Goal: Task Accomplishment & Management: Use online tool/utility

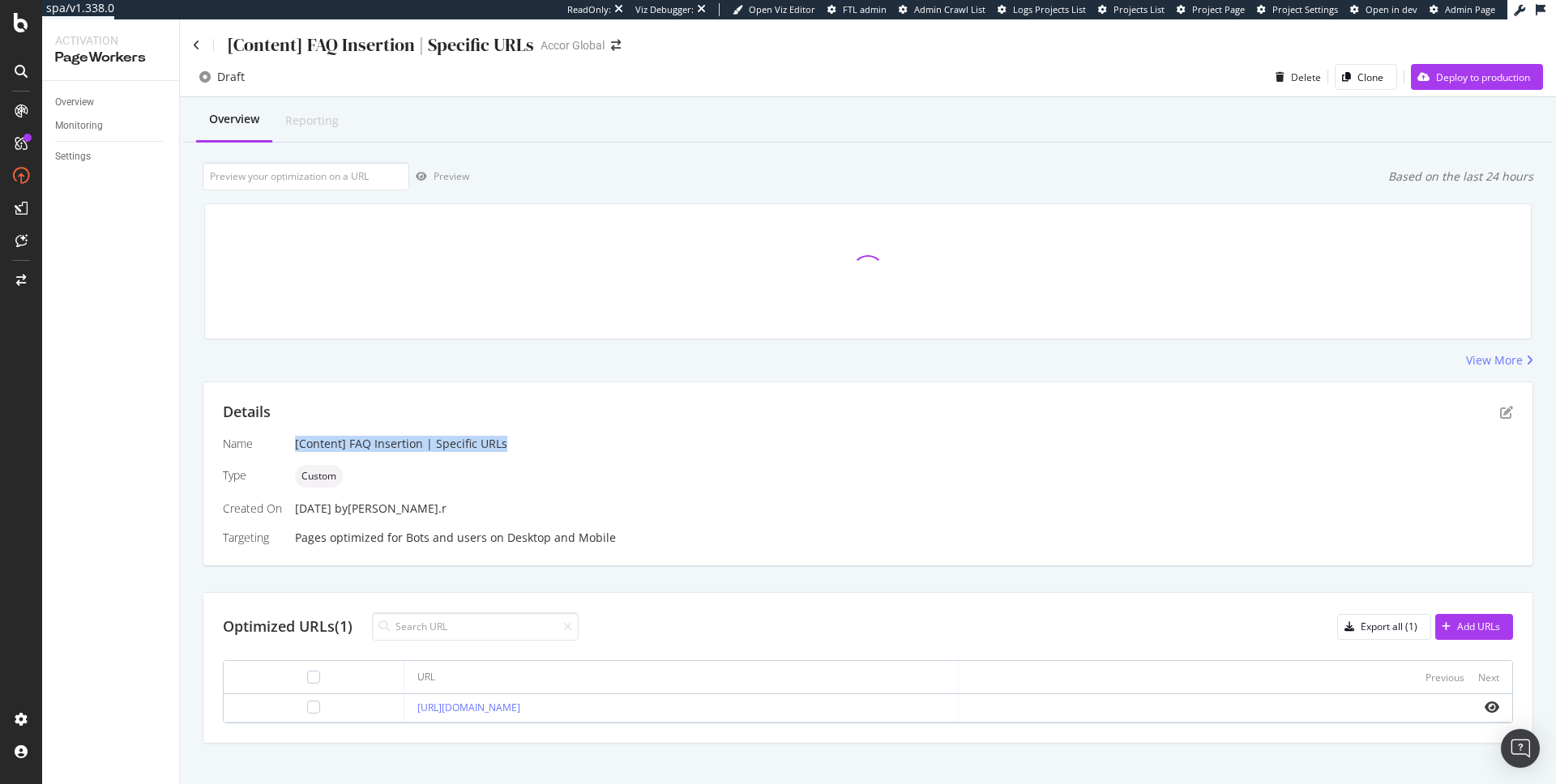
drag, startPoint x: 512, startPoint y: 442, endPoint x: 289, endPoint y: 441, distance: 223.0
click at [289, 441] on div "Name [Content] FAQ Insertion | Specific URLs Type Custom Created On [DATE] by […" at bounding box center [868, 491] width 1290 height 110
click at [325, 441] on div "[Content] FAQ Insertion | Specific URLs" at bounding box center [903, 444] width 1218 height 16
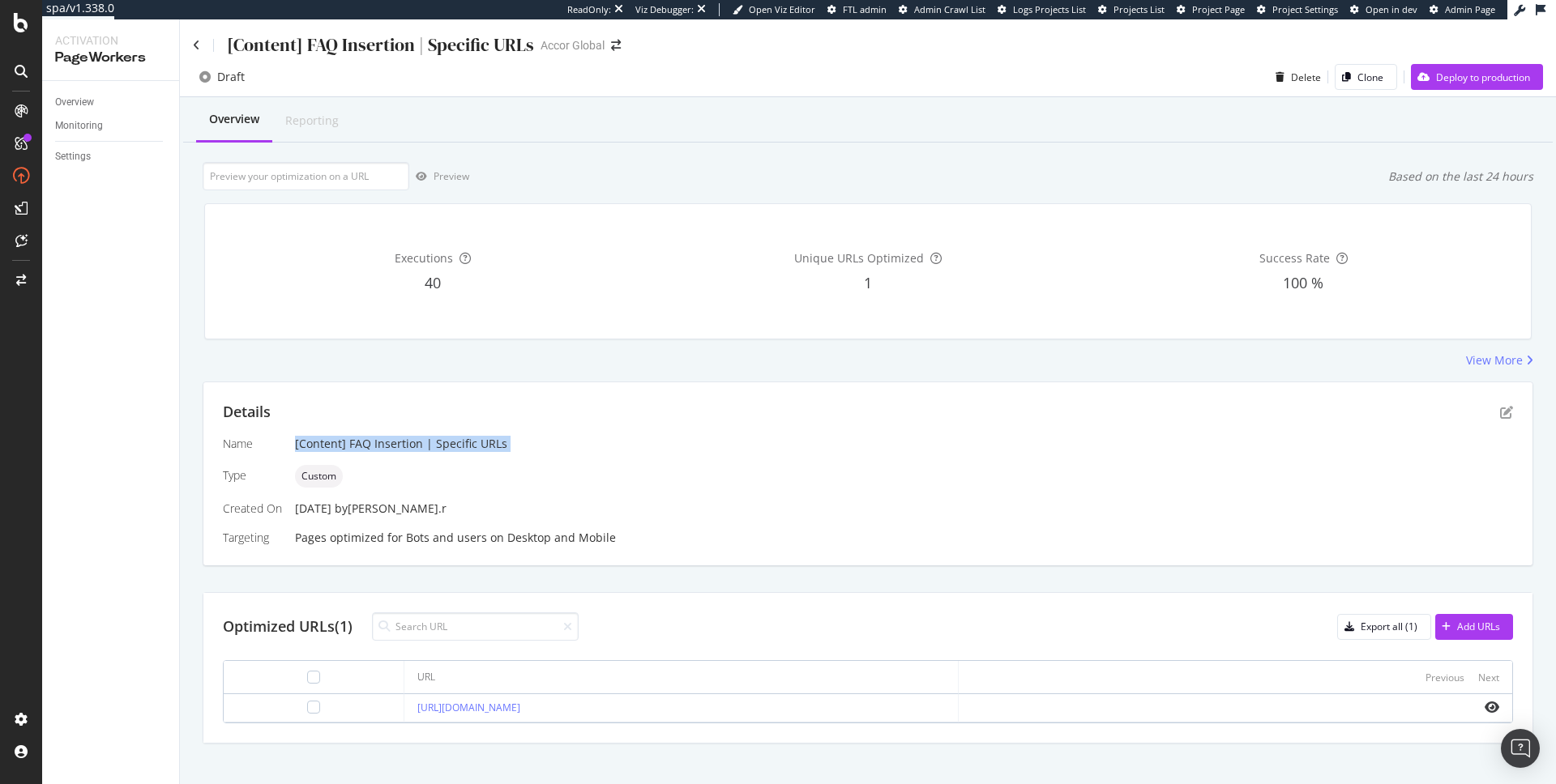
click at [325, 441] on div "[Content] FAQ Insertion | Specific URLs" at bounding box center [903, 444] width 1218 height 16
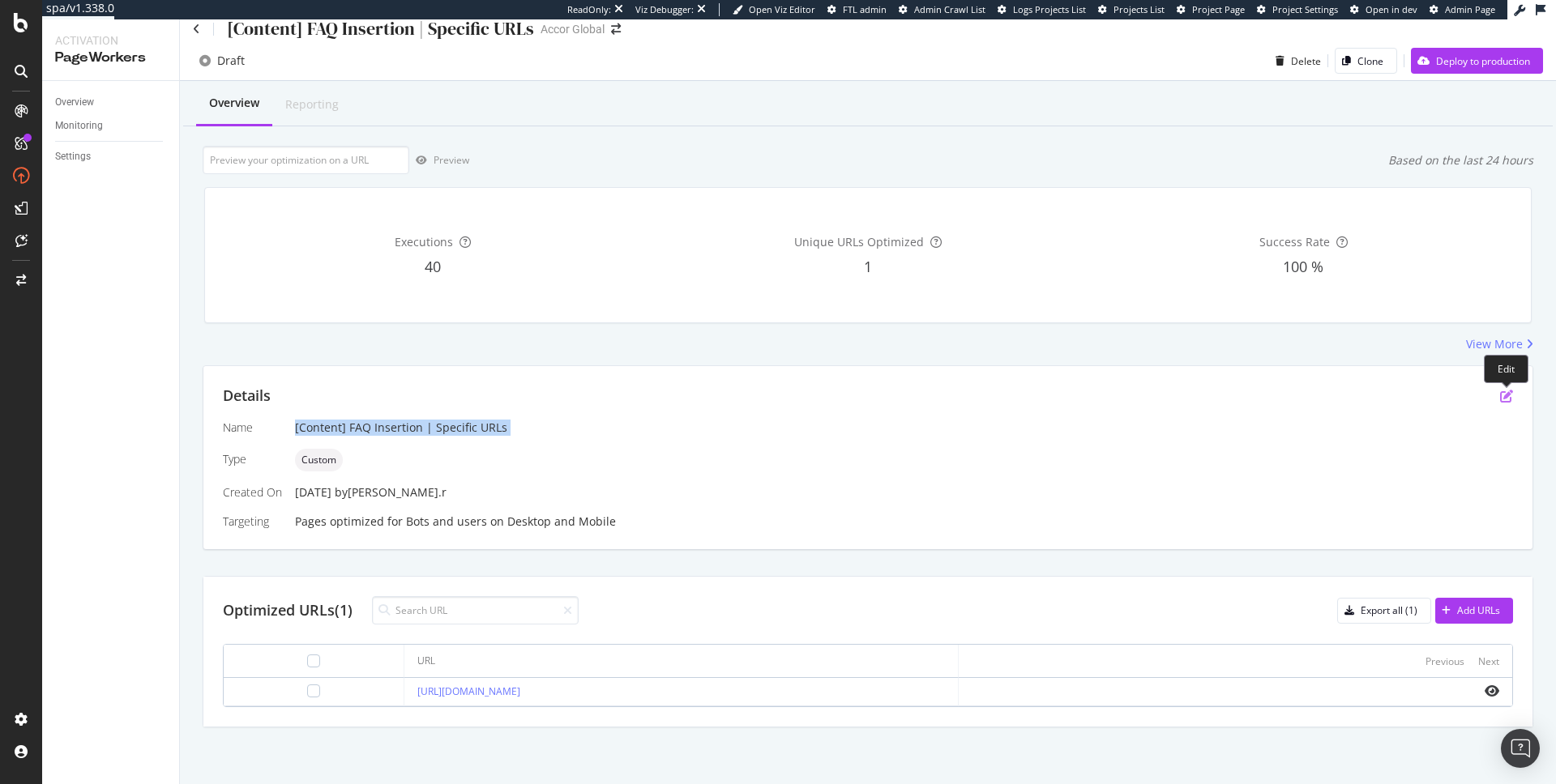
click at [1508, 395] on icon "pen-to-square" at bounding box center [1506, 395] width 13 height 13
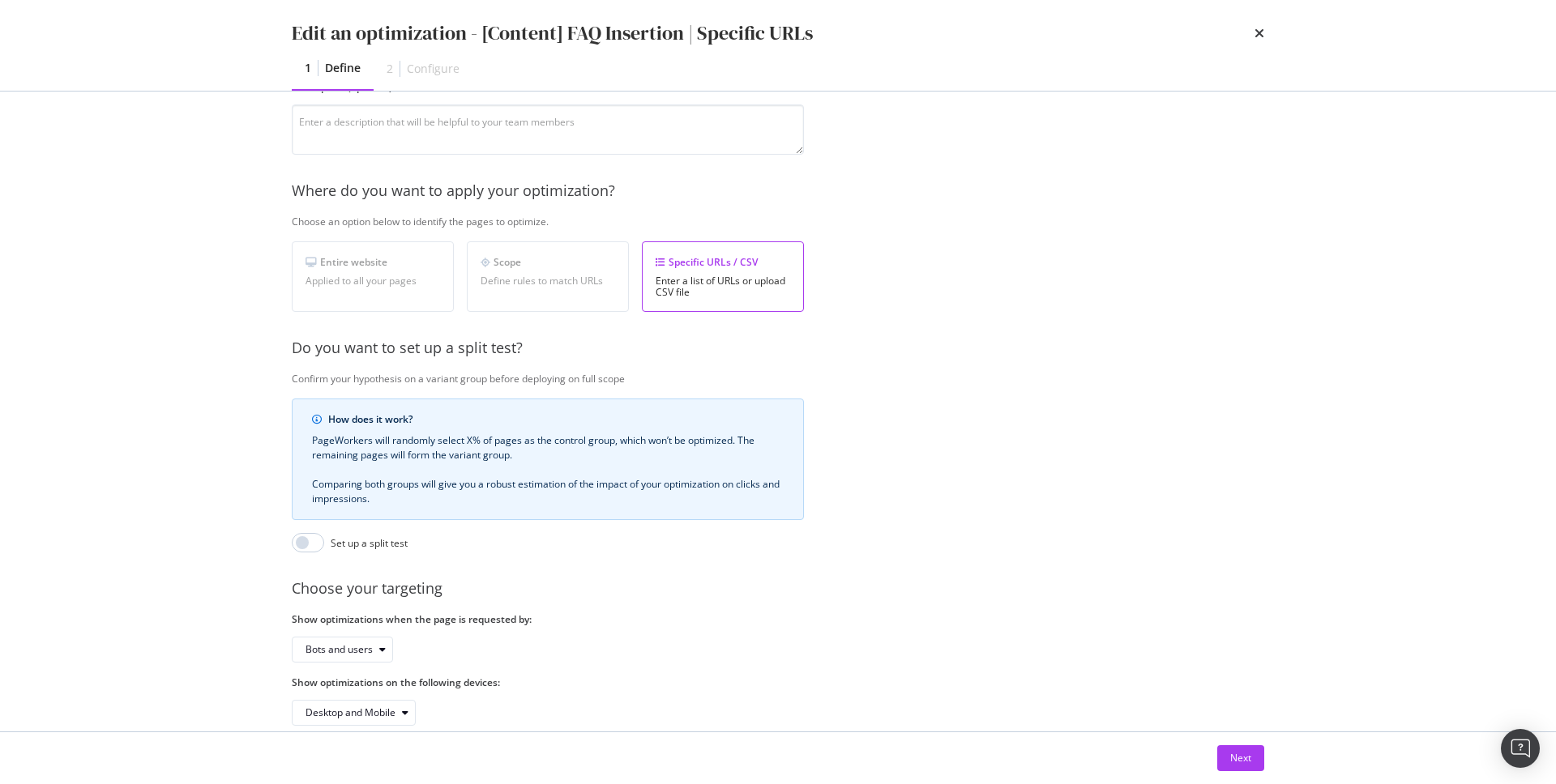
scroll to position [190, 0]
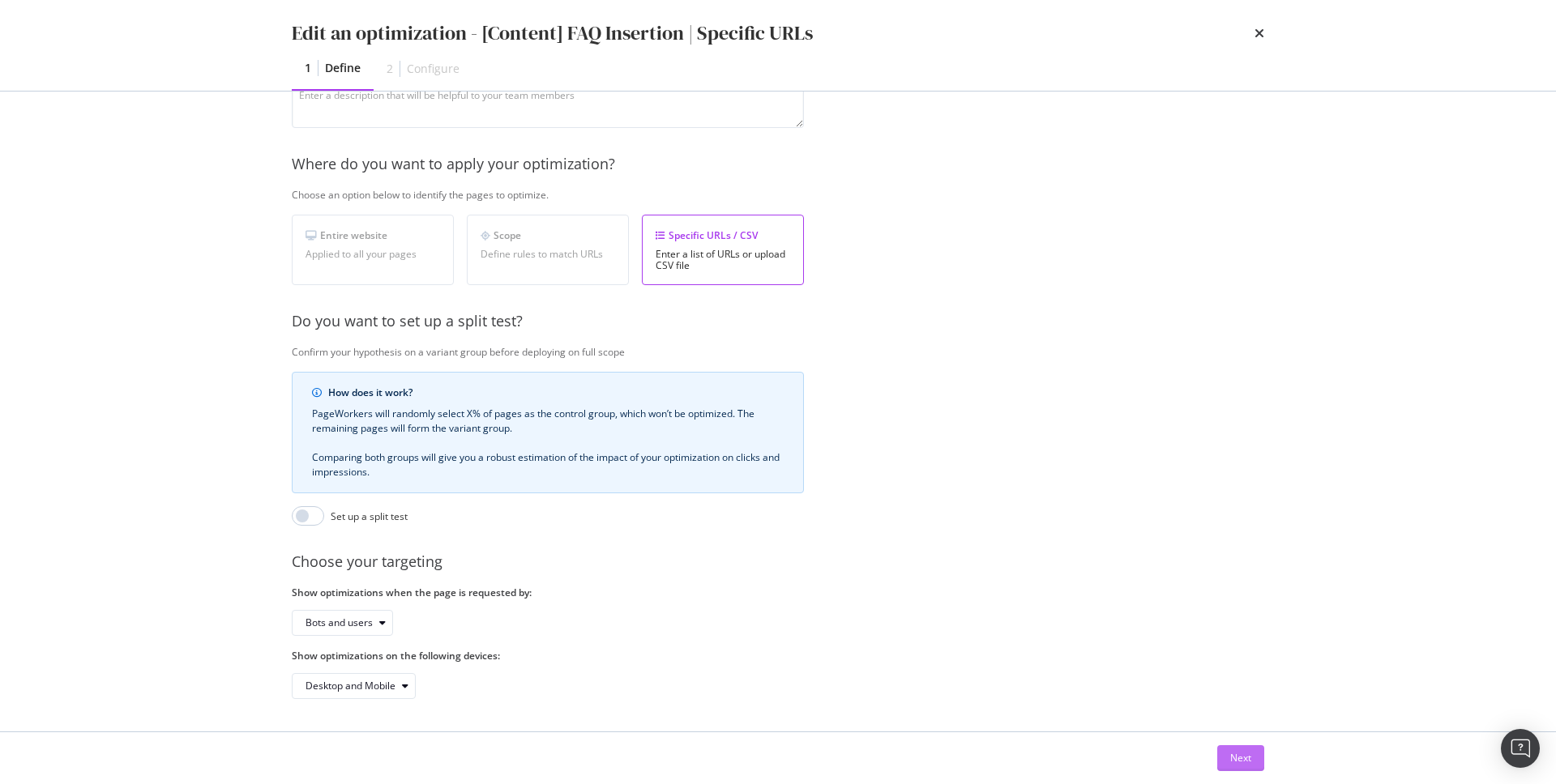
click at [1244, 755] on div "Next" at bounding box center [1241, 758] width 21 height 14
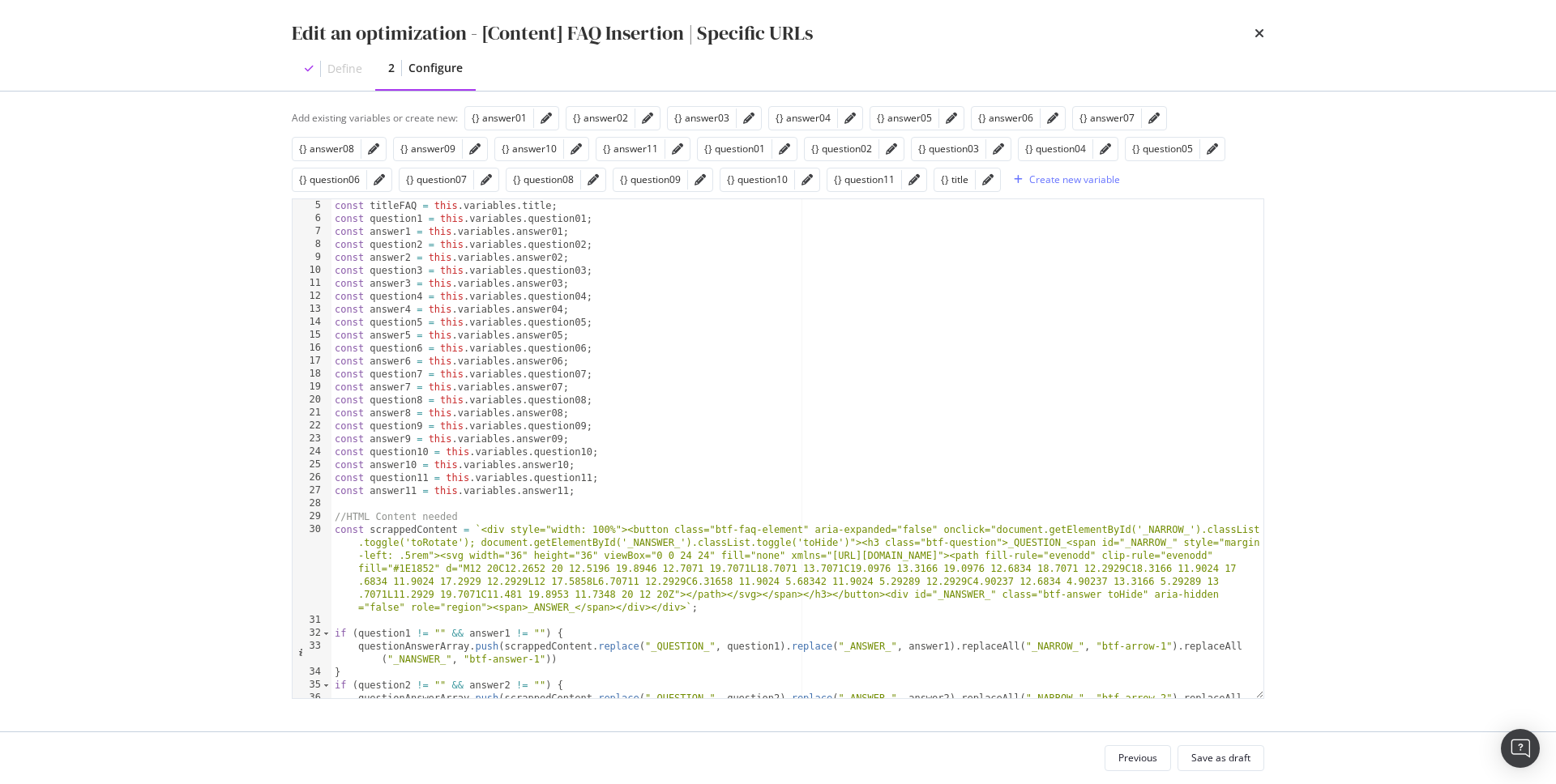
scroll to position [52, 0]
click at [580, 406] on div "const titleFAQ = this . variables . title ; const question1 = this . variables …" at bounding box center [797, 468] width 932 height 538
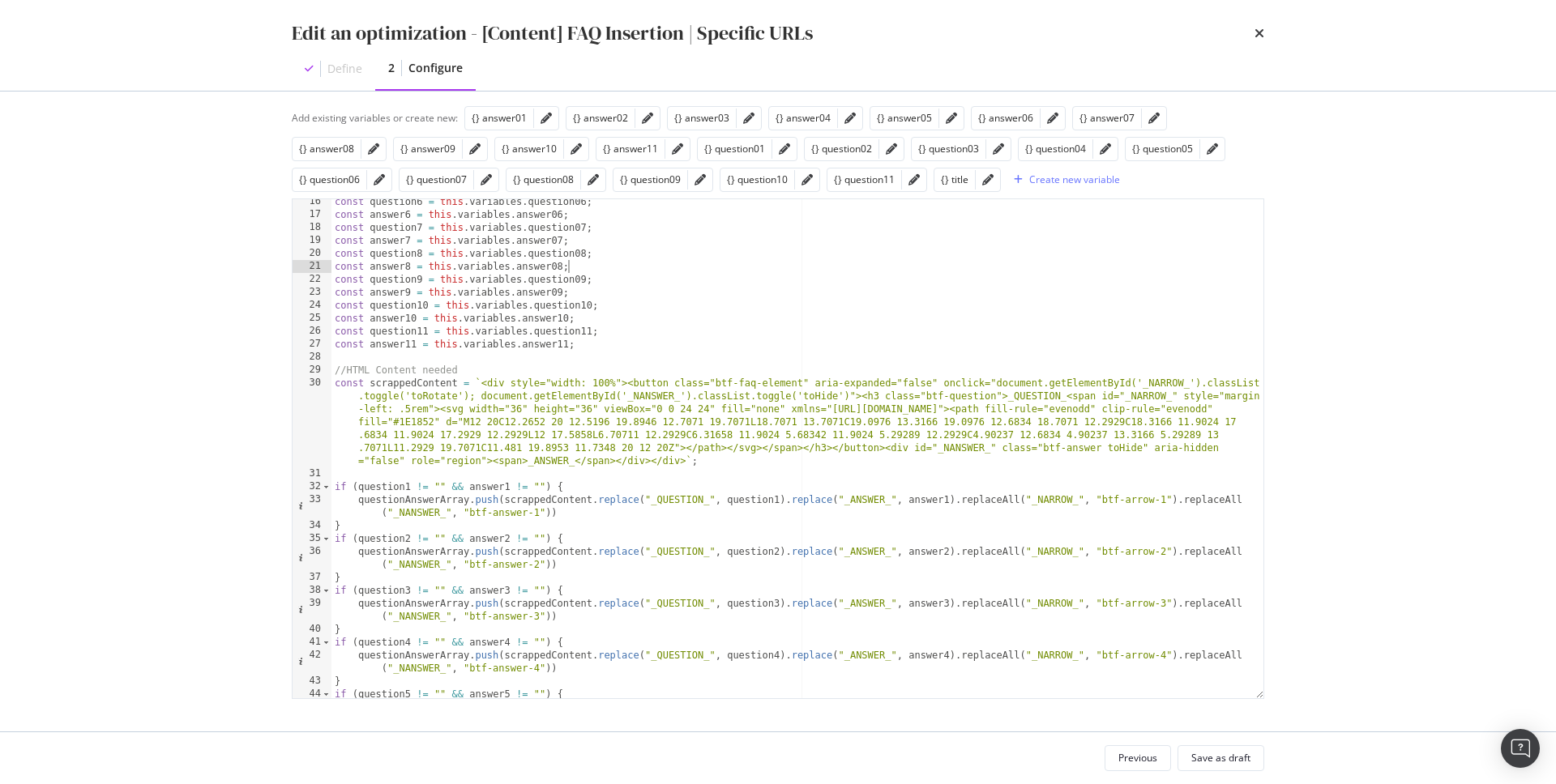
scroll to position [0, 0]
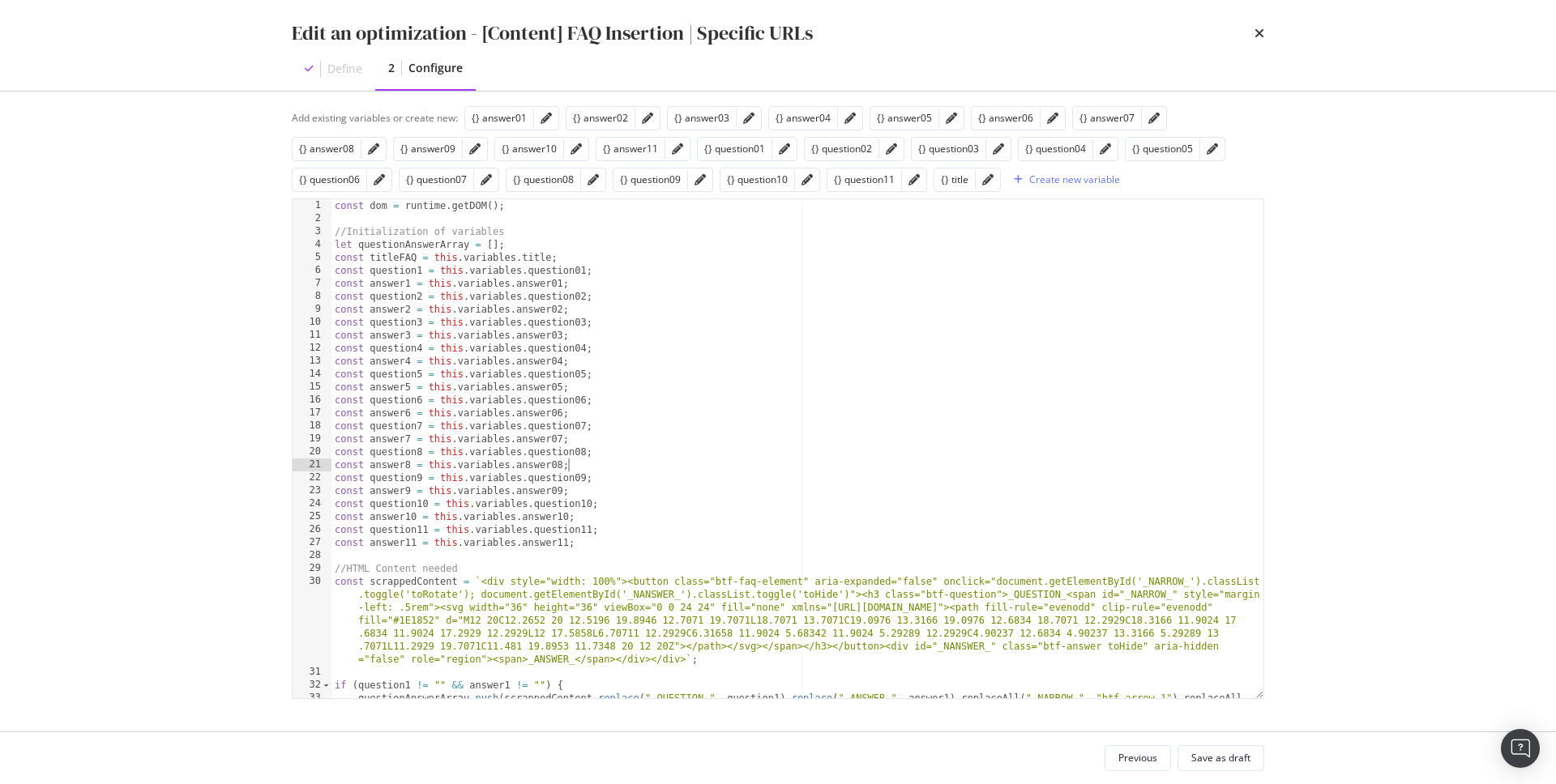
click at [1016, 277] on div "const dom = runtime . getDOM ( ) ; //Initialization of variables let questionAn…" at bounding box center [797, 468] width 932 height 538
type textarea "const question1 = this.variables.question01;"
click at [1365, 51] on div "Edit an optimization - [Content] FAQ Insertion | Specific URLs Define 2 Configu…" at bounding box center [778, 392] width 1556 height 784
